Goal: Information Seeking & Learning: Stay updated

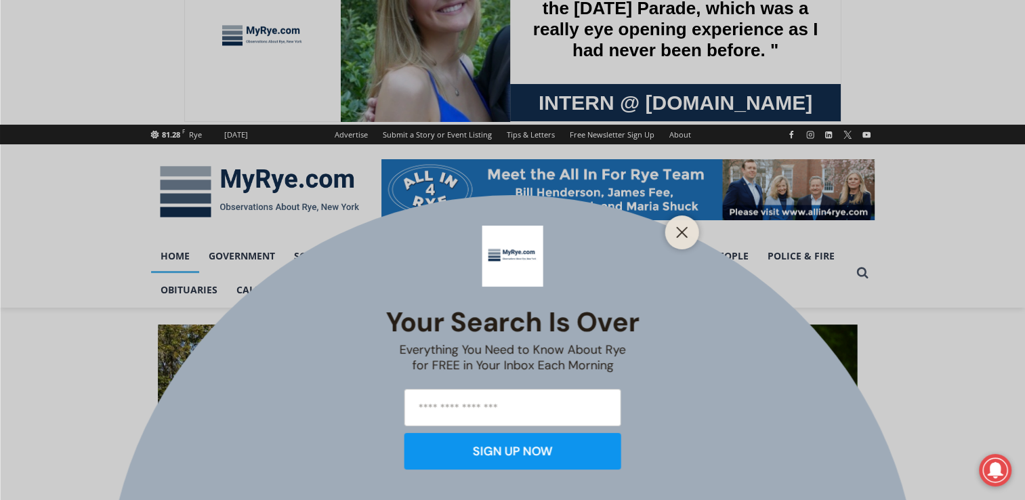
scroll to position [64, 0]
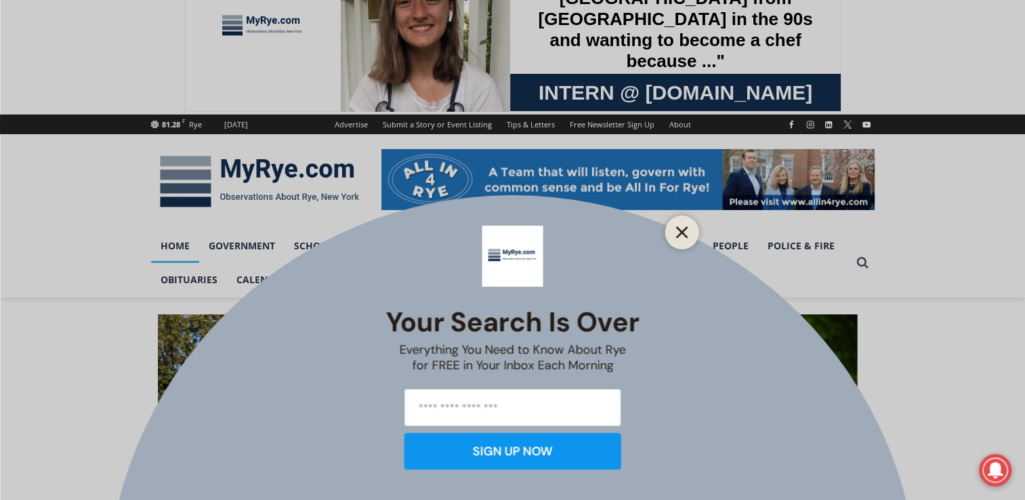
click at [674, 239] on button "Close" at bounding box center [681, 232] width 19 height 19
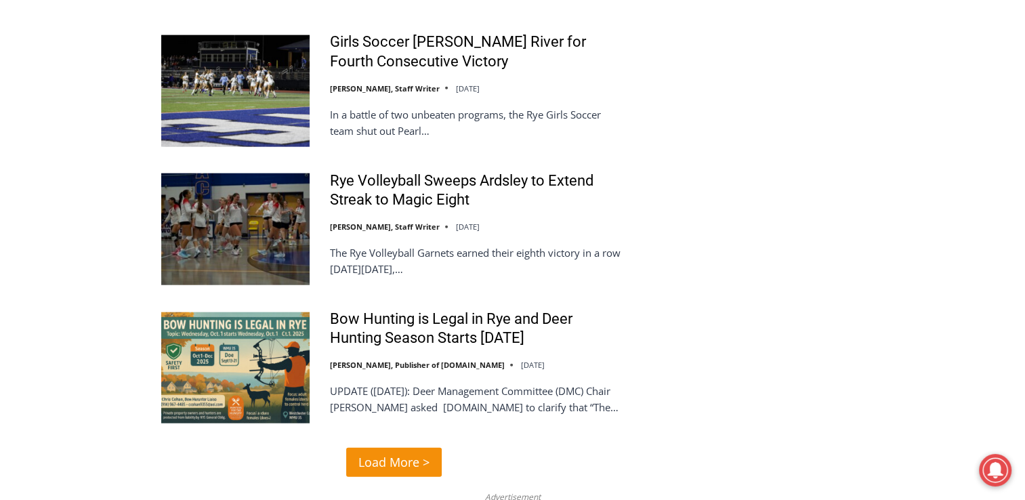
scroll to position [3200, 0]
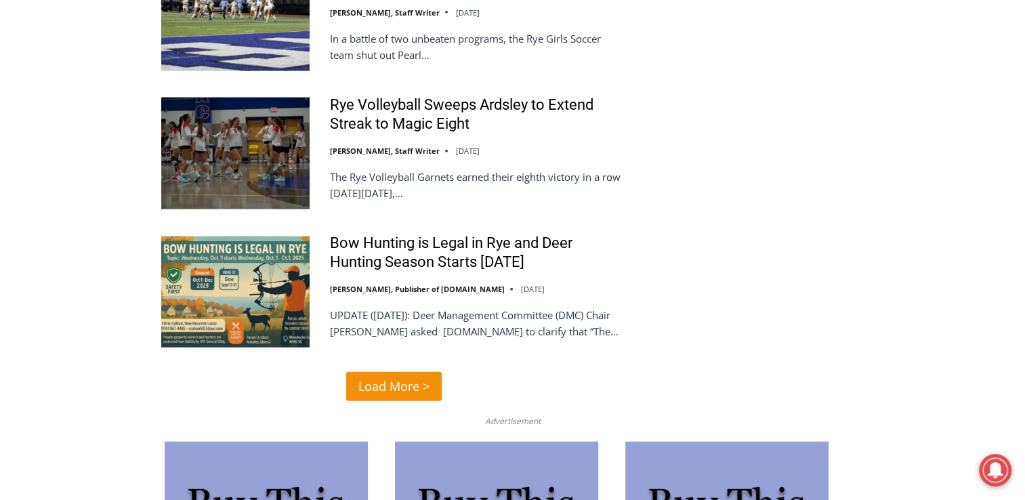
click at [374, 377] on span "Load More >" at bounding box center [393, 387] width 71 height 20
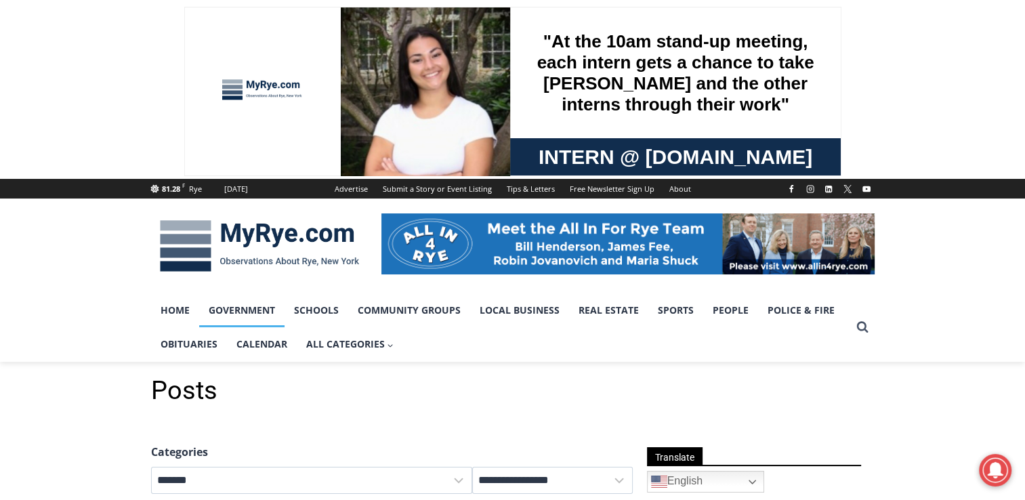
click at [238, 312] on link "Government" at bounding box center [241, 310] width 85 height 34
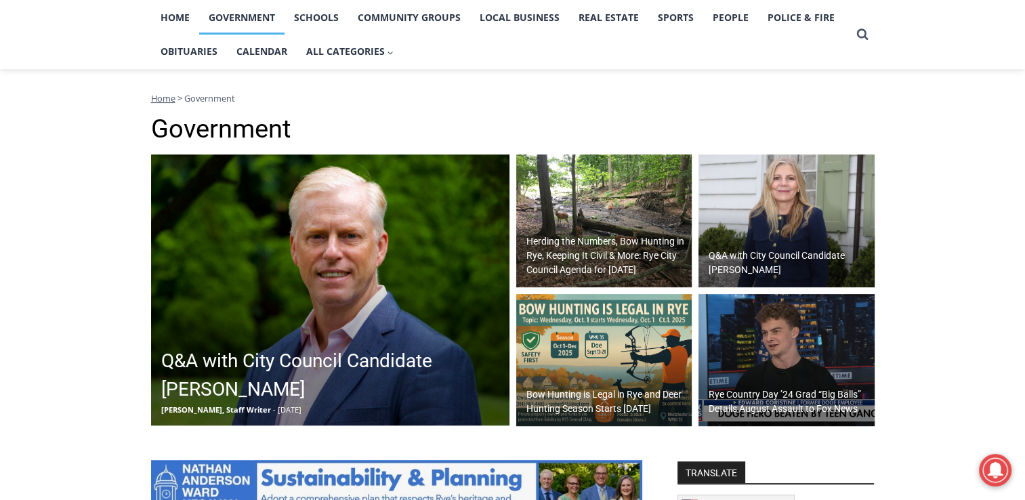
scroll to position [179, 0]
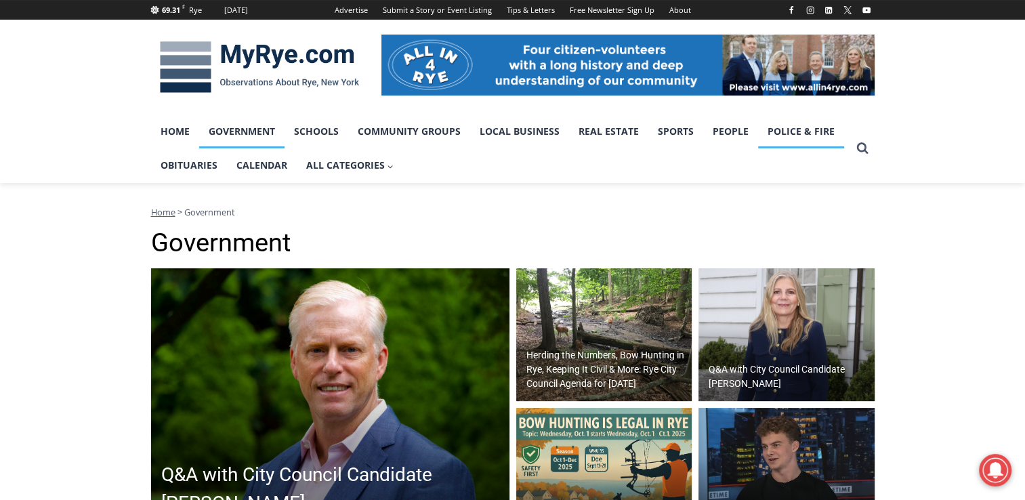
click at [774, 129] on link "Police & Fire" at bounding box center [801, 131] width 86 height 34
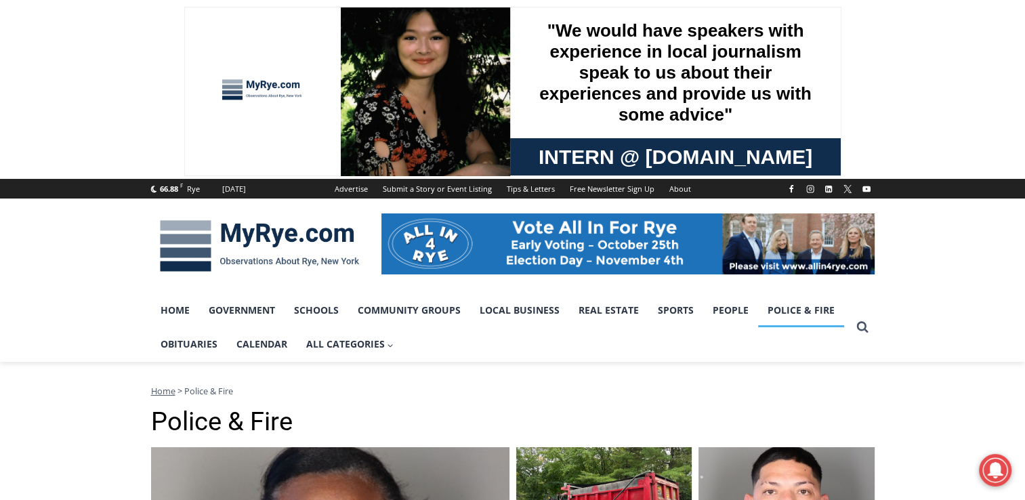
click at [257, 229] on img at bounding box center [259, 246] width 217 height 70
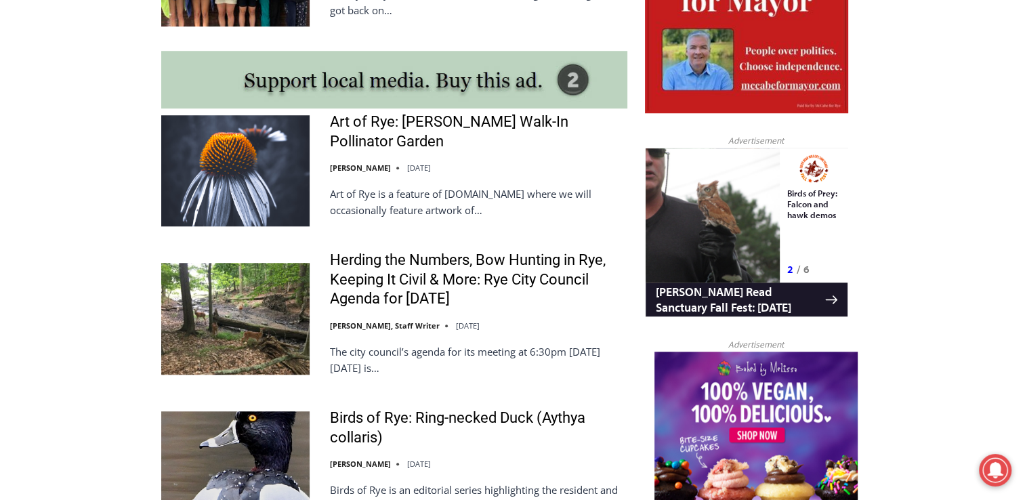
scroll to position [1230, 0]
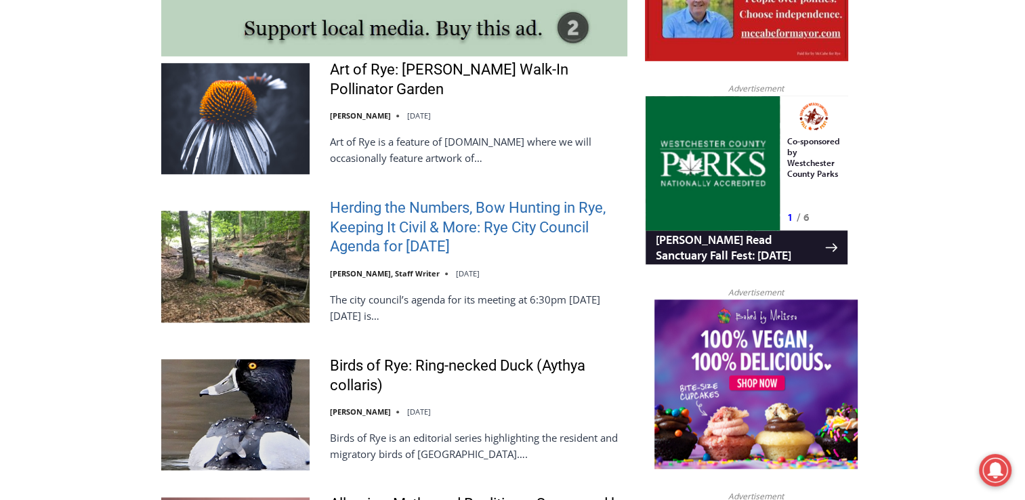
click at [420, 249] on link "Herding the Numbers, Bow Hunting in Rye, Keeping It Civil & More: Rye City Coun…" at bounding box center [478, 227] width 297 height 58
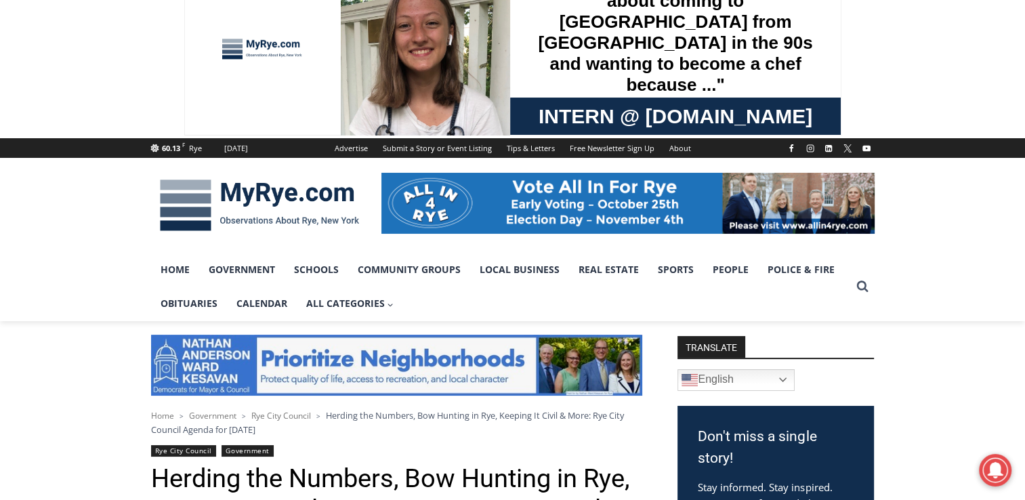
scroll to position [27, 0]
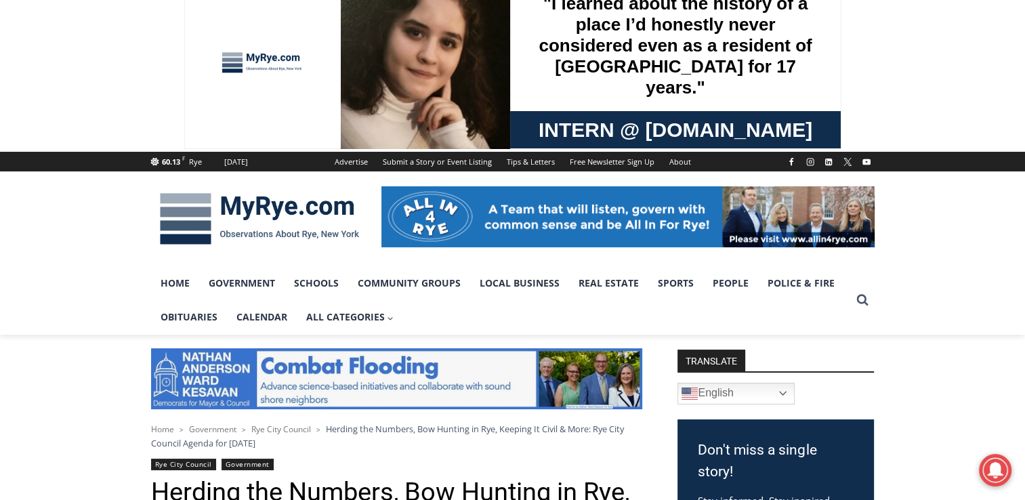
click at [260, 205] on img at bounding box center [259, 219] width 217 height 70
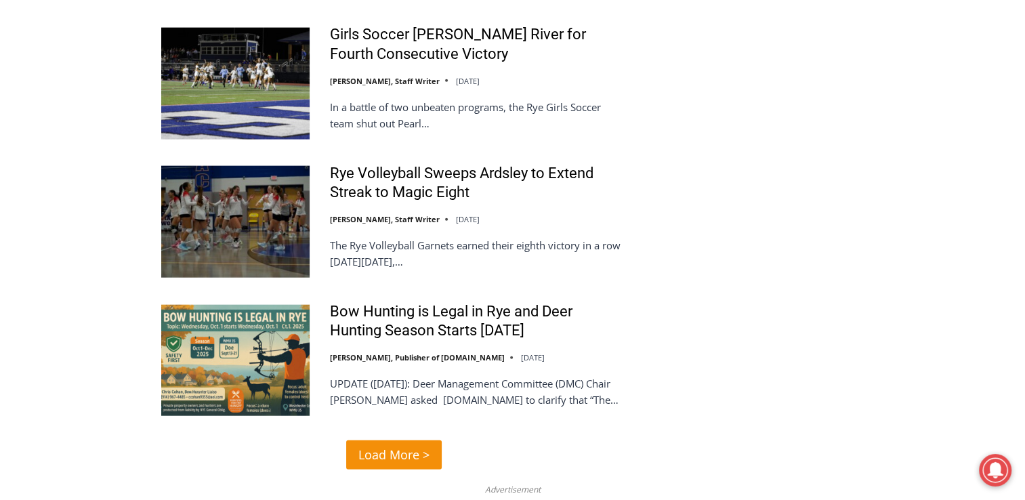
scroll to position [3160, 0]
